Goal: Contribute content: Add original content to the website for others to see

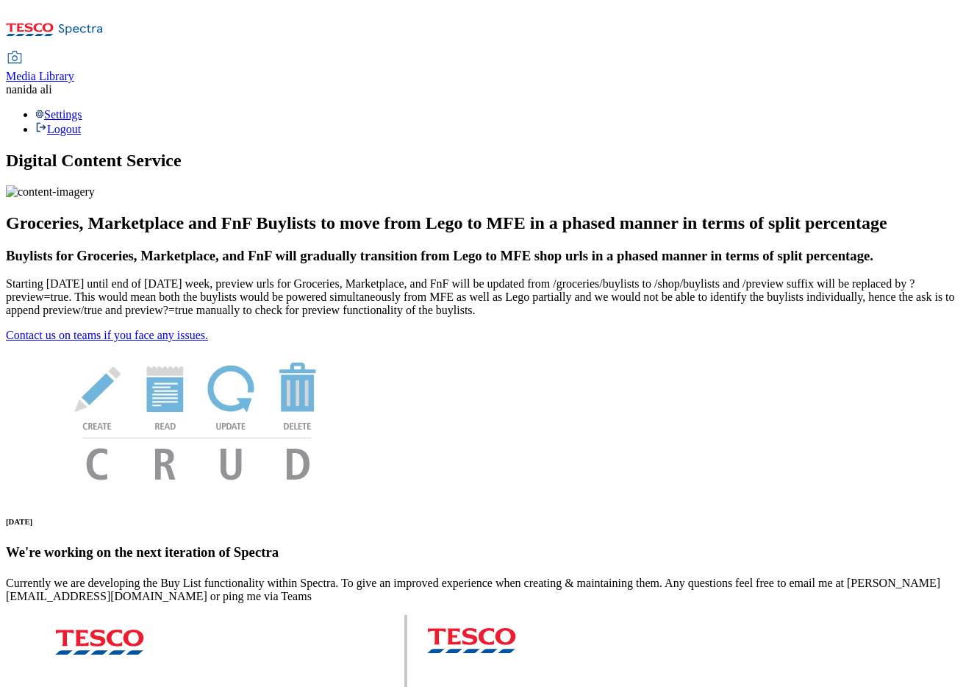
click at [74, 70] on span "Media Library" at bounding box center [40, 76] width 68 height 13
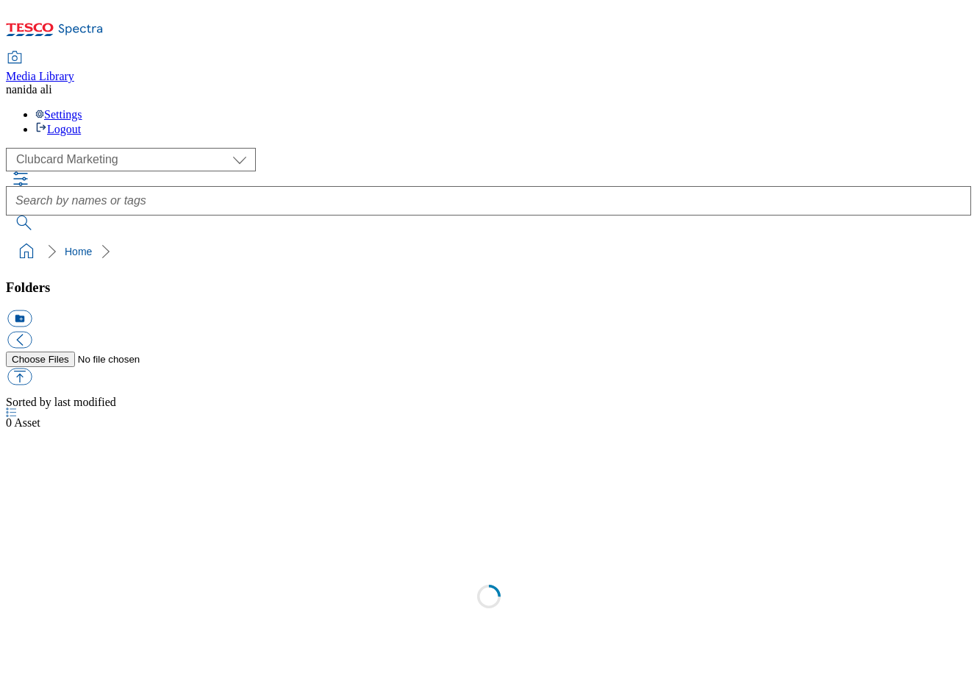
scroll to position [1, 0]
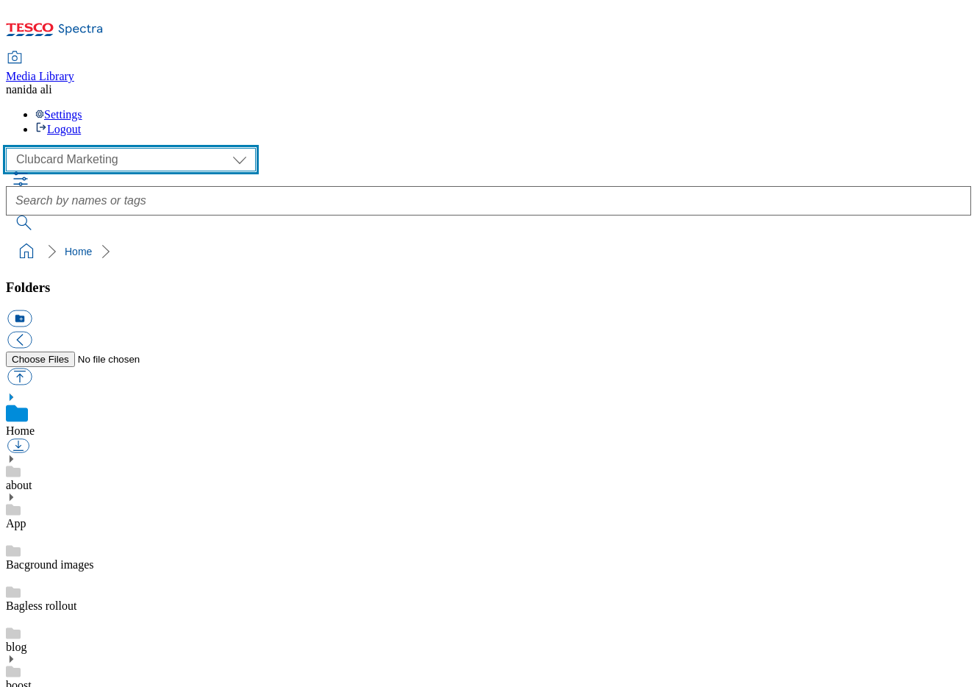
select select "flare-ghs-mktg"
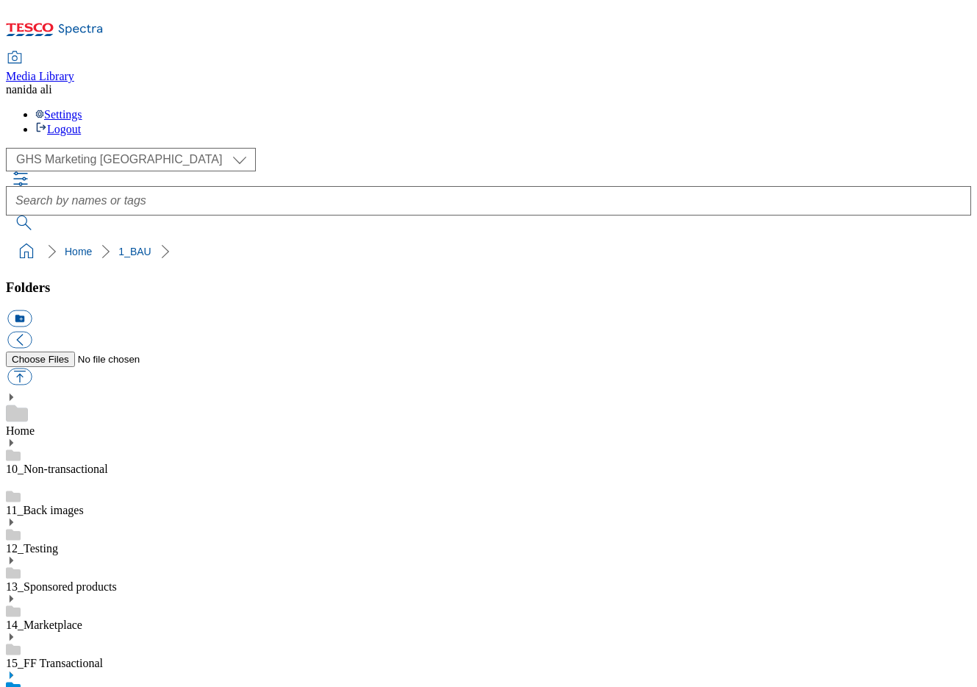
click at [16, 670] on icon at bounding box center [11, 675] width 10 height 10
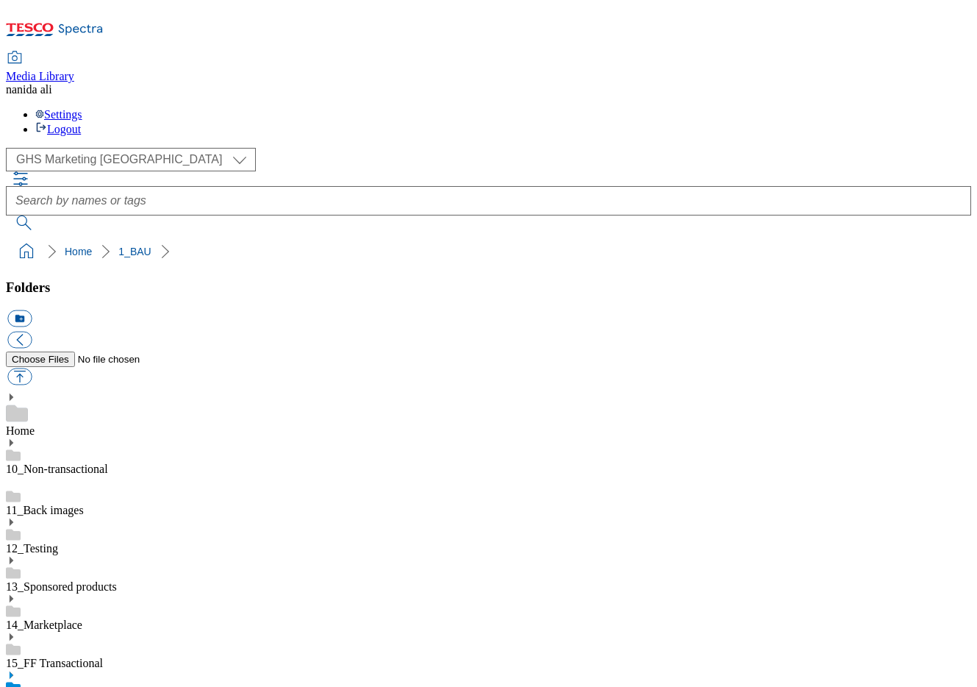
scroll to position [476, 0]
click at [32, 368] on button "button" at bounding box center [19, 376] width 24 height 17
click at [32, 310] on button "icon_new_folder" at bounding box center [19, 318] width 24 height 17
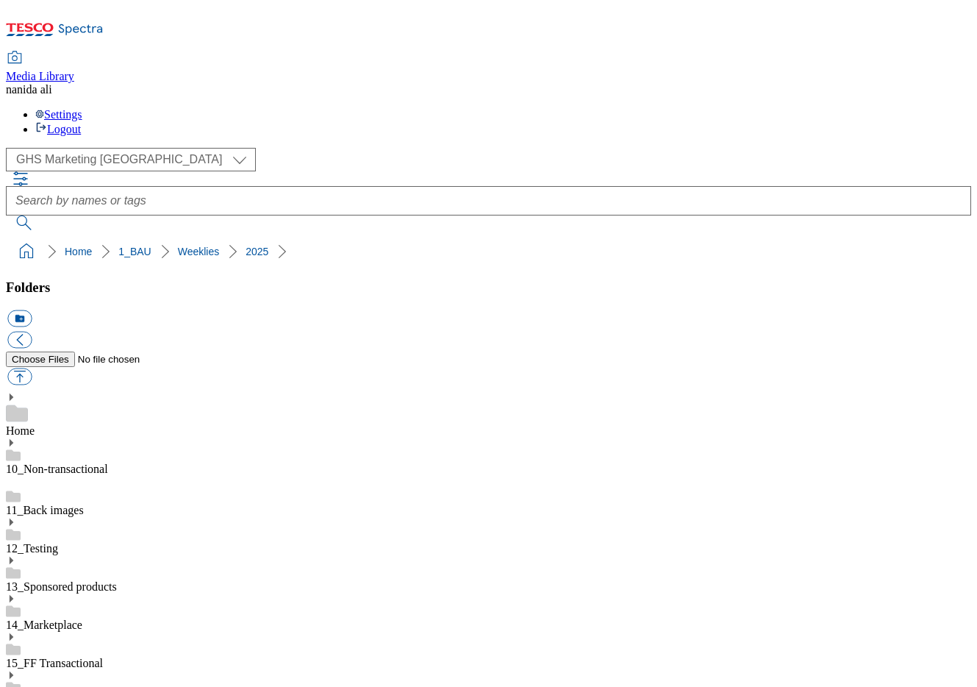
paste input "GHP audience test wk5"
type input "2530-GHP audience test wk5"
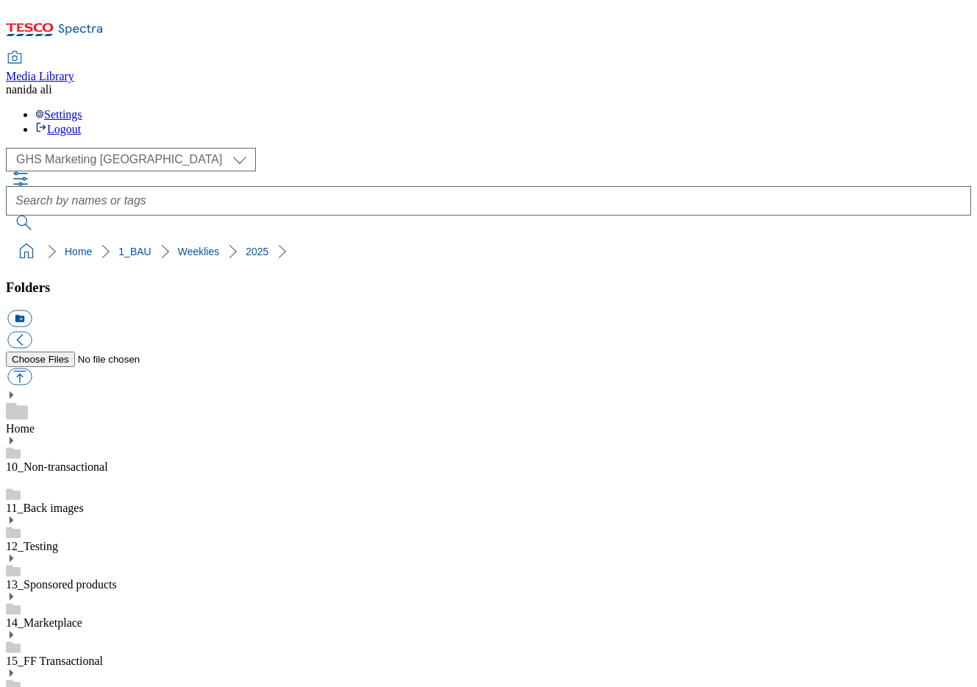
click at [32, 368] on button "button" at bounding box center [19, 376] width 24 height 17
type input "C:\fakepath\2530-GHS-TradeStamp- wine.jpg"
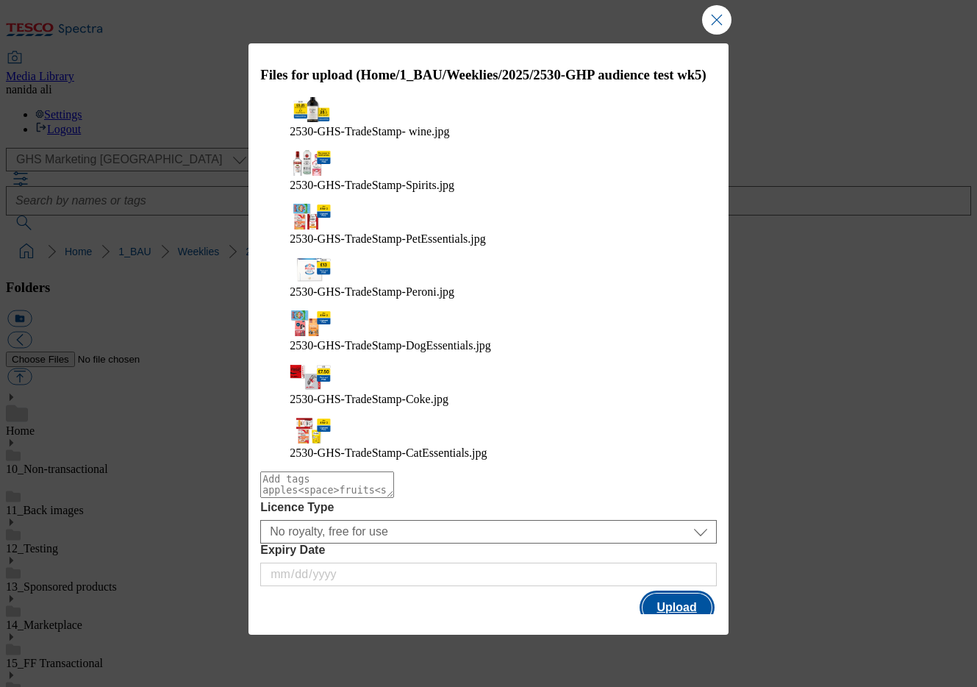
click at [691, 593] on button "Upload" at bounding box center [677, 607] width 69 height 28
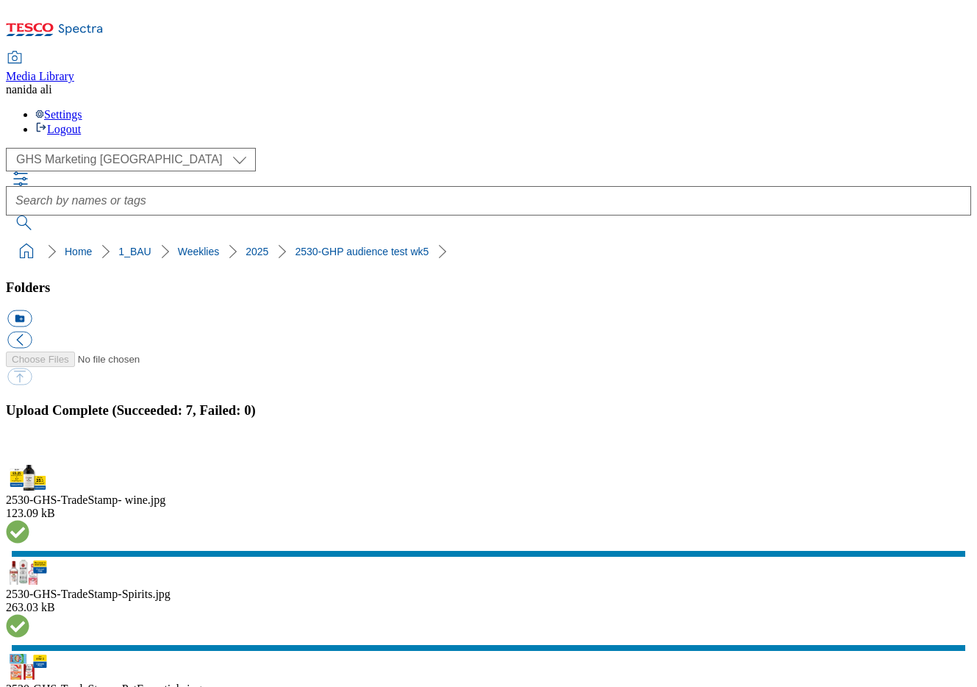
scroll to position [166, 0]
click at [29, 449] on button "button" at bounding box center [18, 456] width 22 height 14
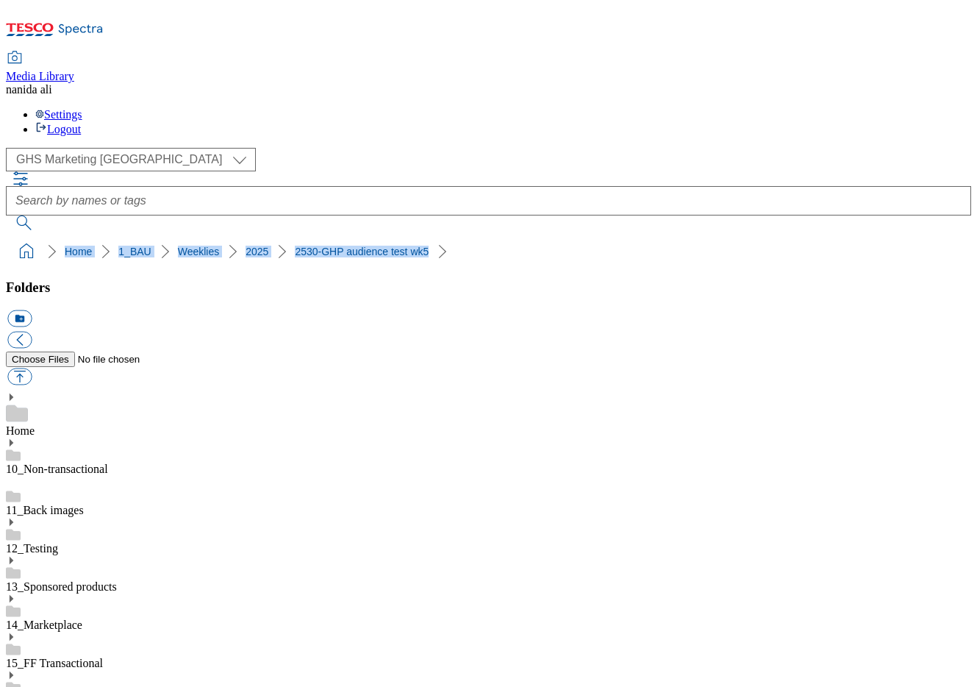
drag, startPoint x: 6, startPoint y: 133, endPoint x: 381, endPoint y: 137, distance: 375.1
click at [381, 238] on nav "Home 1_BAU Weeklies 2025 2530-GHP audience test wk5" at bounding box center [489, 252] width 966 height 28
copy ol "Home 1_BAU Weeklies 2025 2530-GHP audience test wk5"
